Goal: Information Seeking & Learning: Learn about a topic

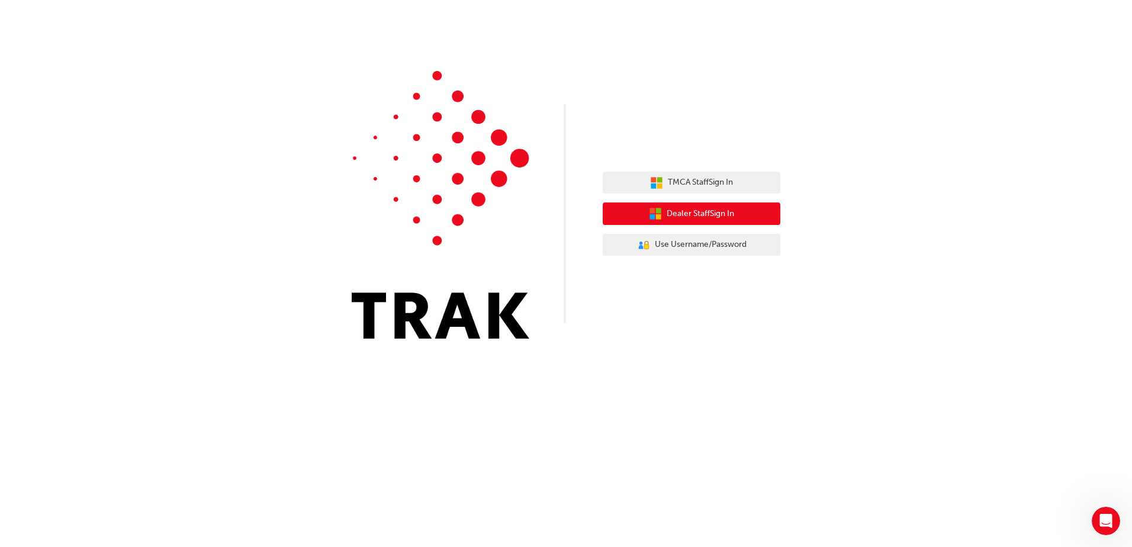
click at [679, 215] on span "Dealer Staff Sign In" at bounding box center [700, 214] width 67 height 14
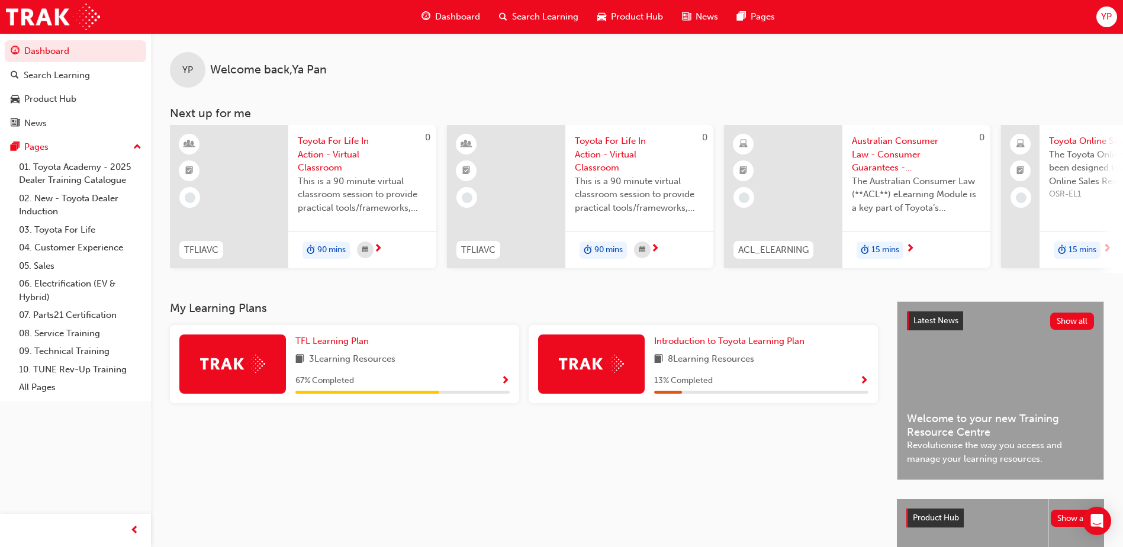
click at [505, 384] on span "Show Progress" at bounding box center [505, 381] width 9 height 11
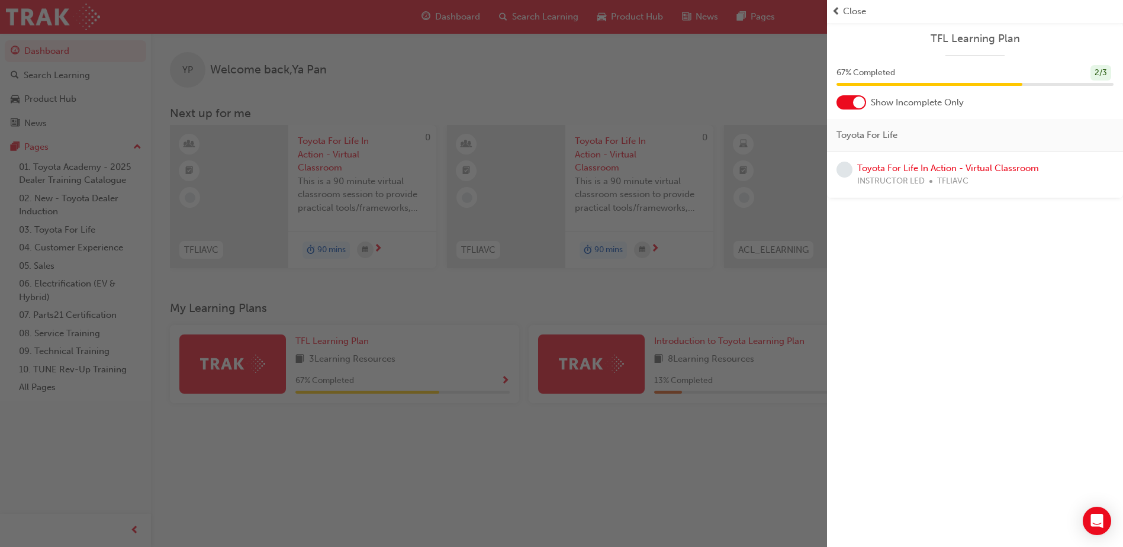
click at [265, 368] on div "button" at bounding box center [413, 273] width 827 height 547
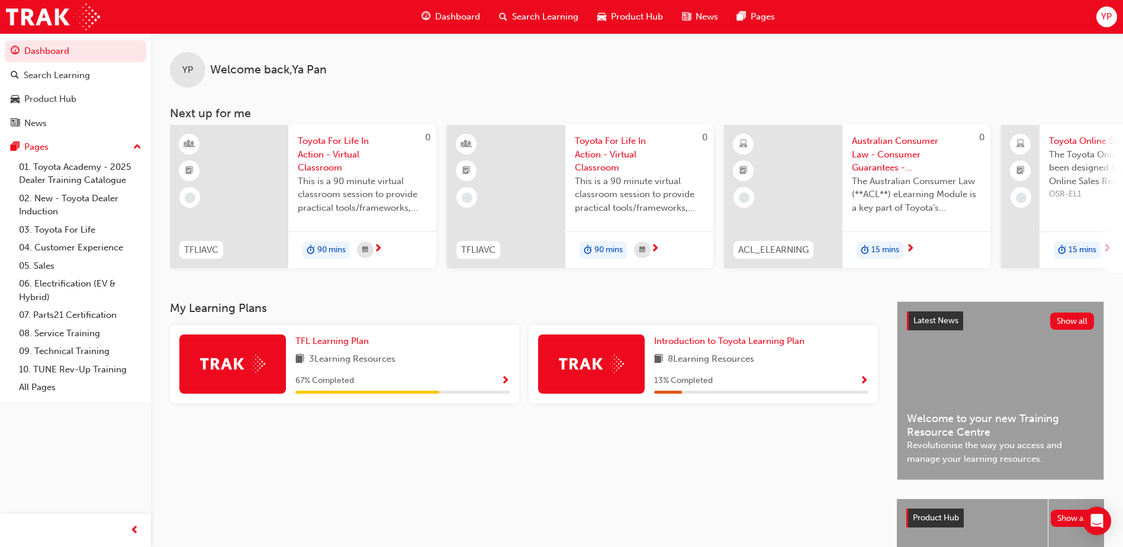
click at [333, 360] on span "3 Learning Resources" at bounding box center [352, 359] width 86 height 15
click at [353, 388] on span "67 % Completed" at bounding box center [324, 381] width 59 height 14
click at [504, 384] on span "Show Progress" at bounding box center [505, 381] width 9 height 11
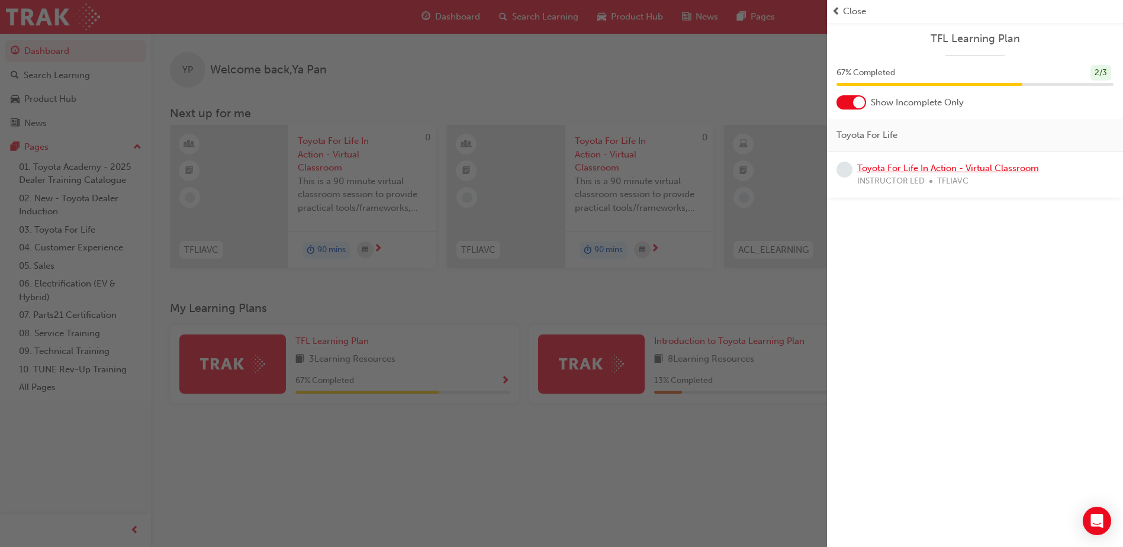
click at [880, 171] on link "Toyota For Life In Action - Virtual Classroom" at bounding box center [948, 168] width 182 height 11
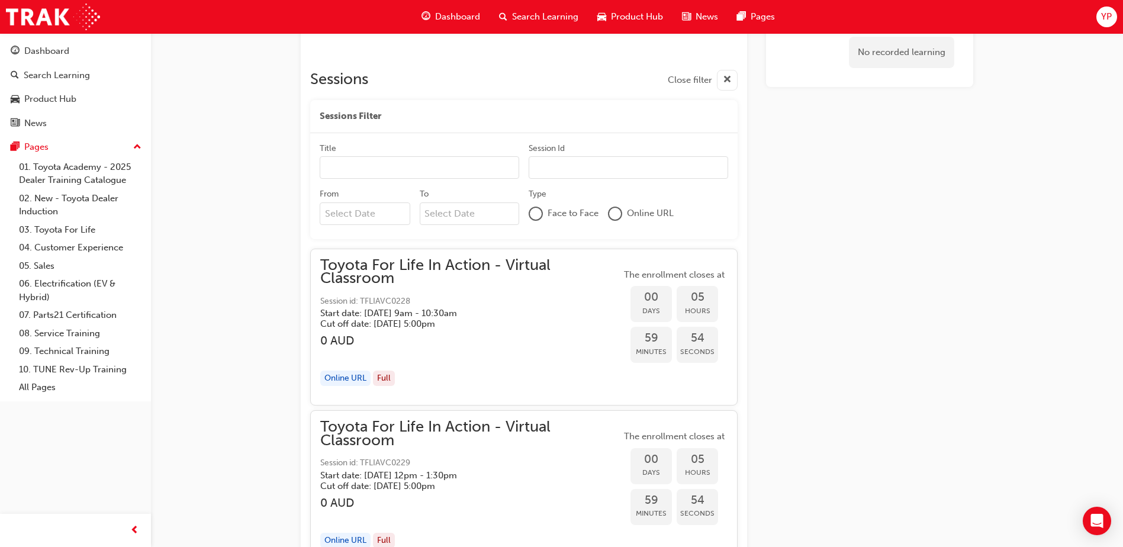
scroll to position [710, 0]
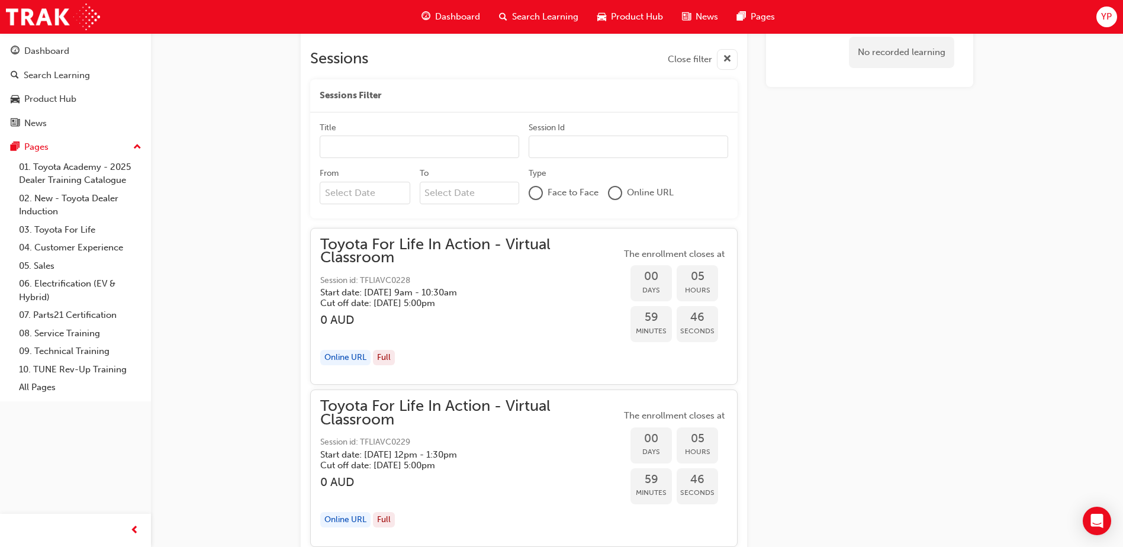
click at [340, 355] on div "Online URL" at bounding box center [345, 358] width 50 height 16
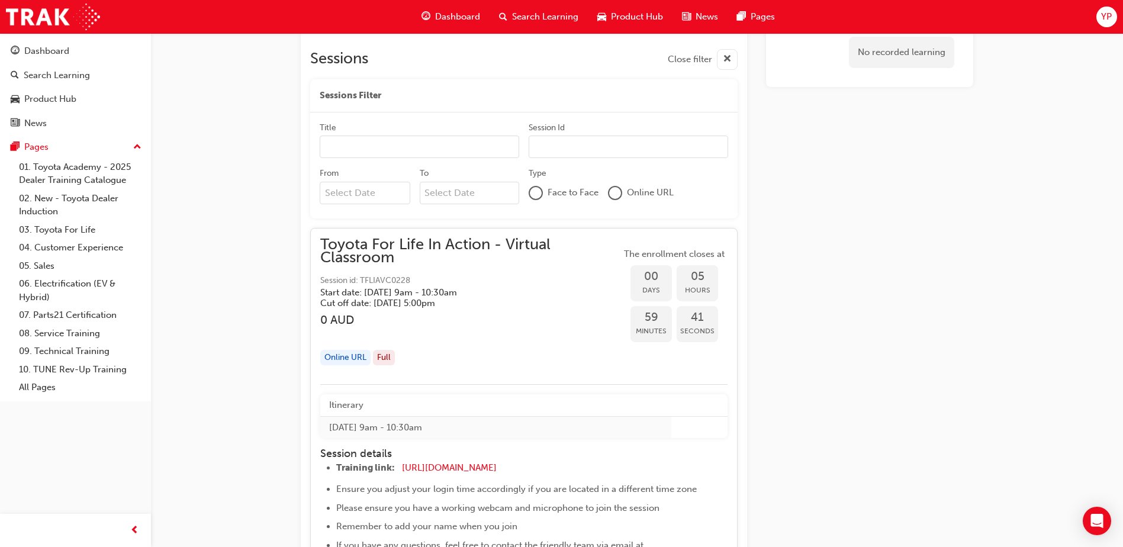
click at [342, 357] on div "Online URL" at bounding box center [345, 358] width 50 height 16
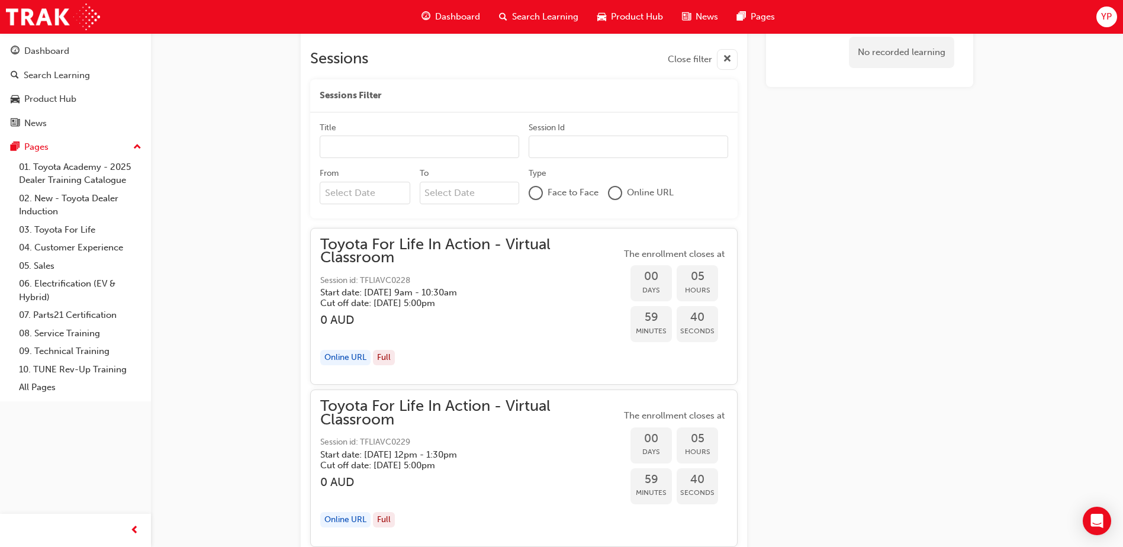
click at [342, 358] on div "Online URL" at bounding box center [345, 358] width 50 height 16
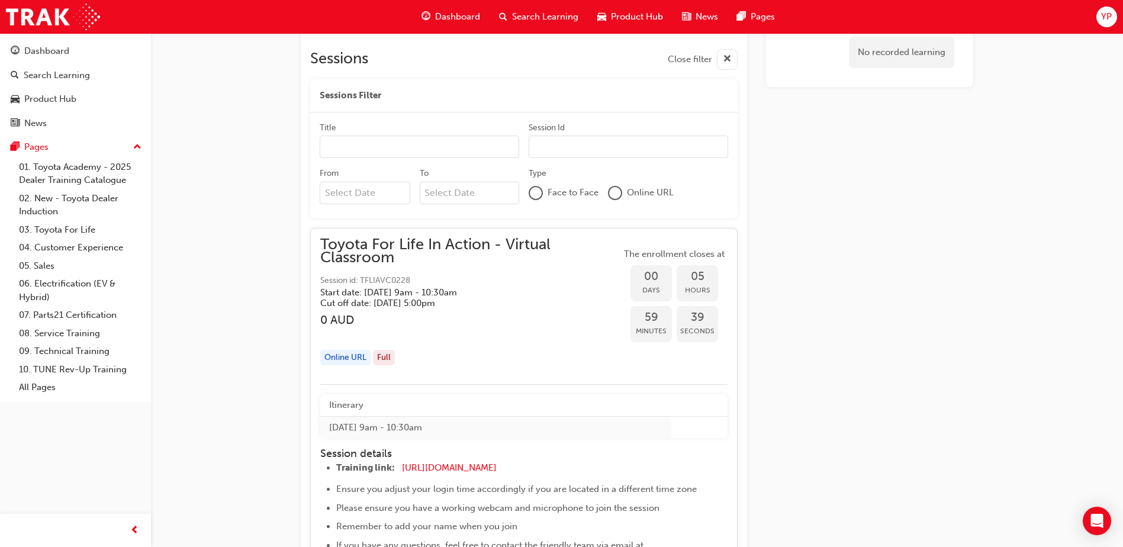
click at [390, 356] on div "Full" at bounding box center [384, 358] width 22 height 16
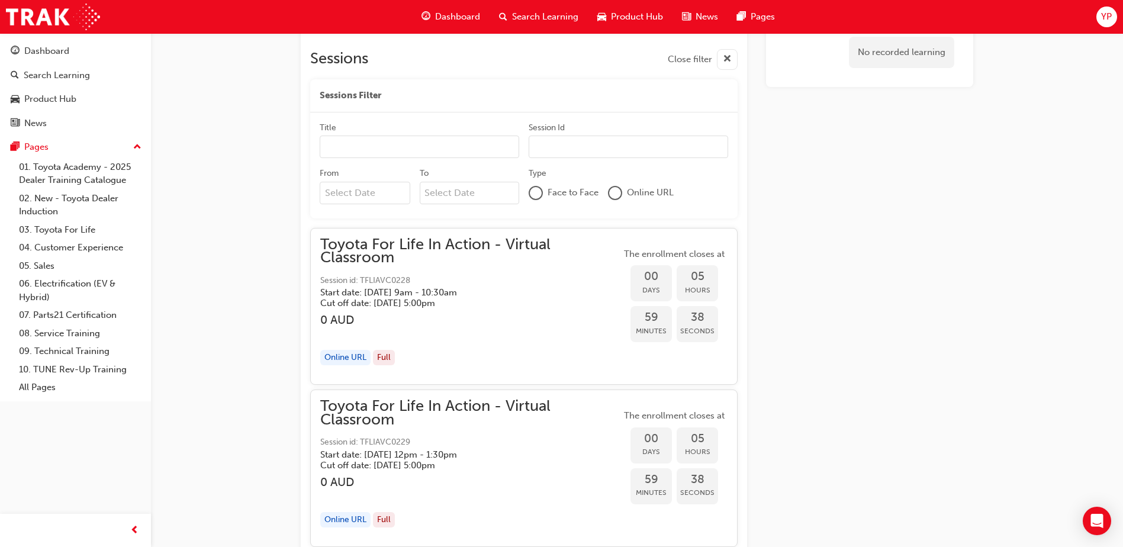
click at [426, 240] on span "Toyota For Life In Action - Virtual Classroom" at bounding box center [470, 251] width 301 height 27
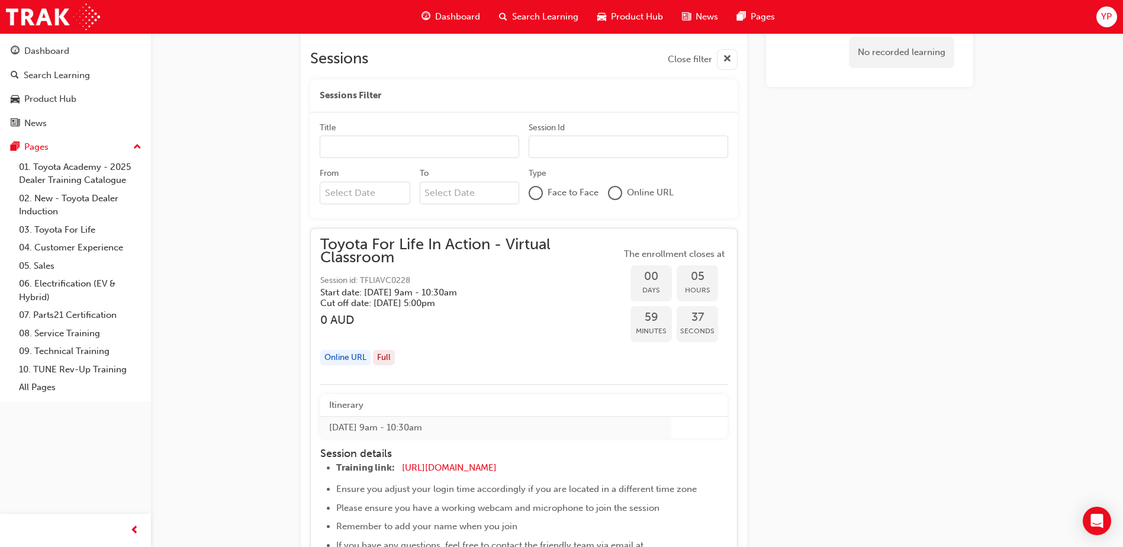
click at [426, 246] on span "Toyota For Life In Action - Virtual Classroom" at bounding box center [470, 251] width 301 height 27
click at [426, 248] on span "Toyota For Life In Action - Virtual Classroom" at bounding box center [470, 251] width 301 height 27
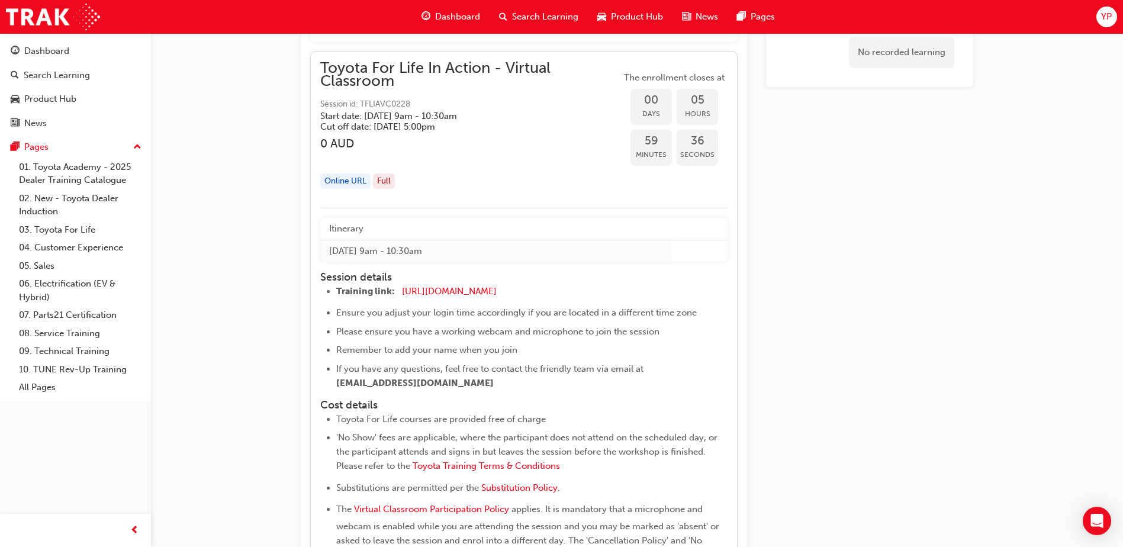
scroll to position [888, 0]
click at [434, 292] on span "[URL][DOMAIN_NAME]" at bounding box center [449, 290] width 95 height 11
